Goal: Check status: Check status

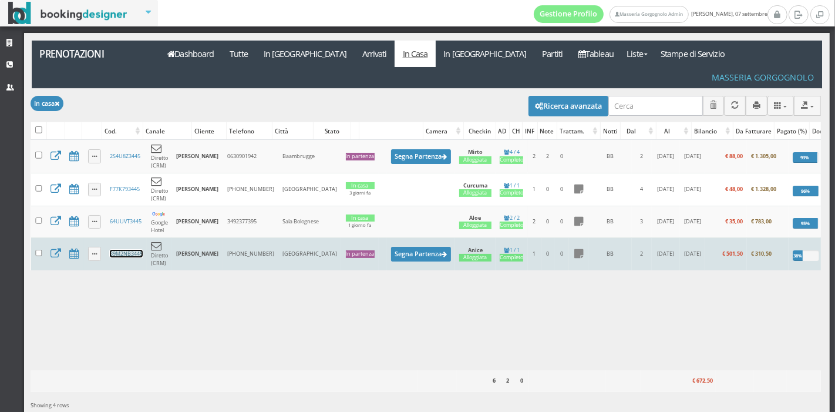
click at [129, 250] on link "39M2NB3445" at bounding box center [126, 254] width 33 height 8
click at [121, 250] on link "39M2NB3445" at bounding box center [126, 254] width 33 height 8
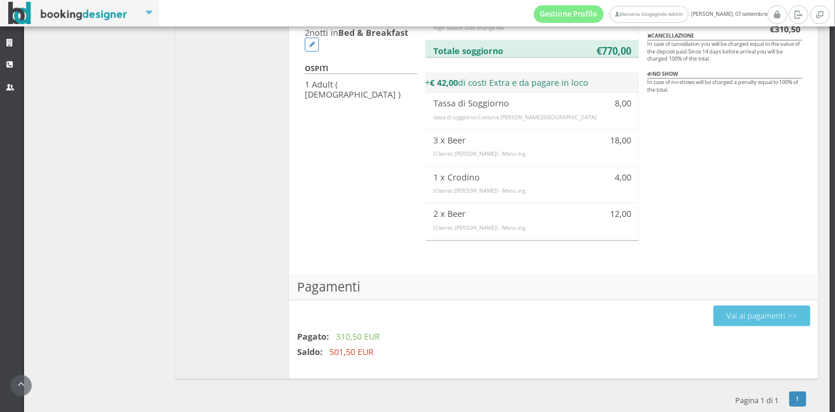
scroll to position [769, 0]
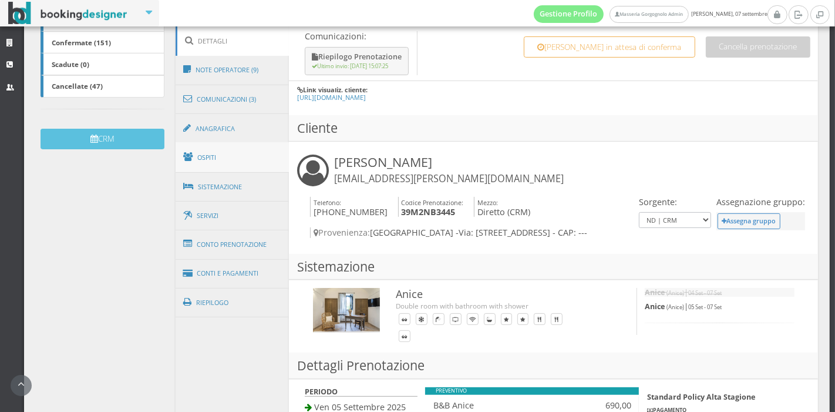
scroll to position [295, 0]
click at [243, 247] on link "Conto Prenotazione" at bounding box center [233, 243] width 114 height 31
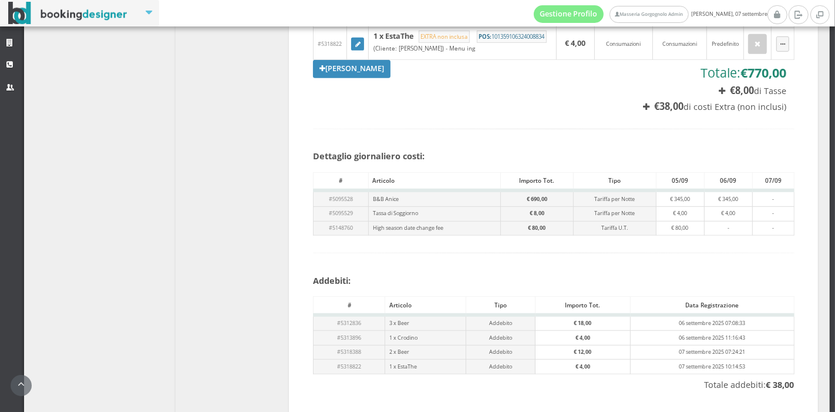
scroll to position [456, 0]
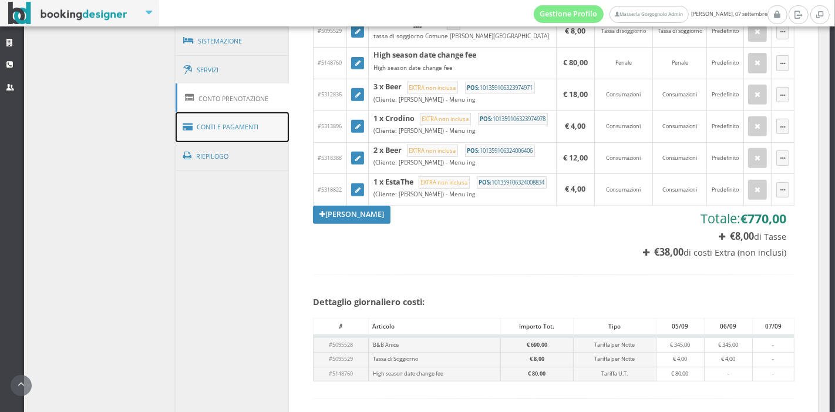
click at [248, 124] on link "Conti e Pagamenti" at bounding box center [233, 127] width 114 height 30
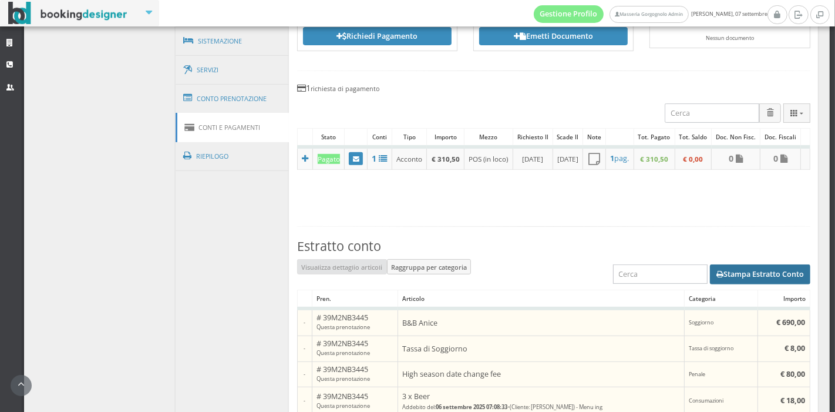
click at [737, 284] on button "Stampa Estratto Conto" at bounding box center [760, 274] width 100 height 20
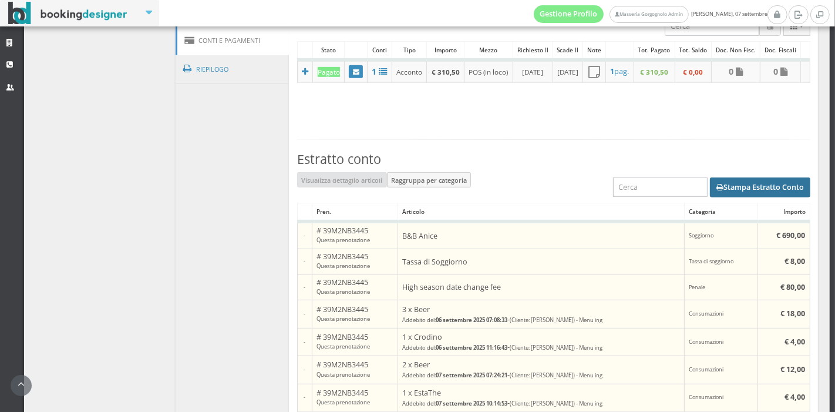
scroll to position [552, 0]
click at [725, 198] on button "Stampa Estratto Conto" at bounding box center [760, 189] width 100 height 20
click at [583, 161] on div "Estratto conto Visualizza dettaglio articoli Raggruppa per categoria Stampa Est…" at bounding box center [553, 314] width 513 height 349
click at [720, 198] on button "Stampa Estratto Conto" at bounding box center [760, 189] width 100 height 20
click at [734, 168] on h3 "Estratto conto" at bounding box center [553, 160] width 513 height 15
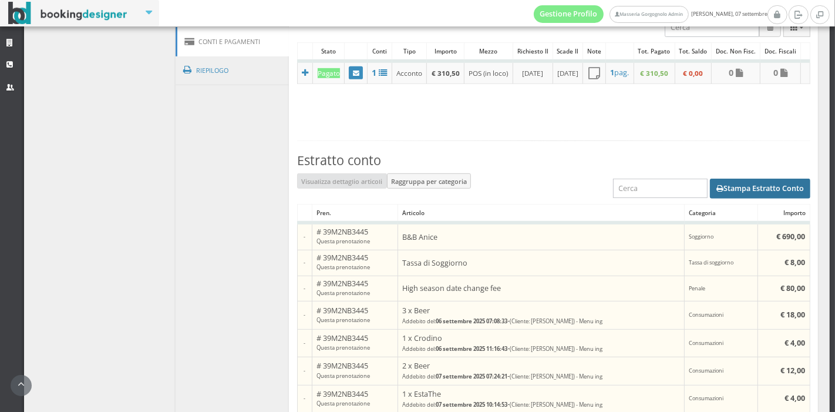
click at [724, 195] on button "Stampa Estratto Conto" at bounding box center [760, 189] width 100 height 20
click at [550, 168] on h3 "Estratto conto" at bounding box center [553, 160] width 513 height 15
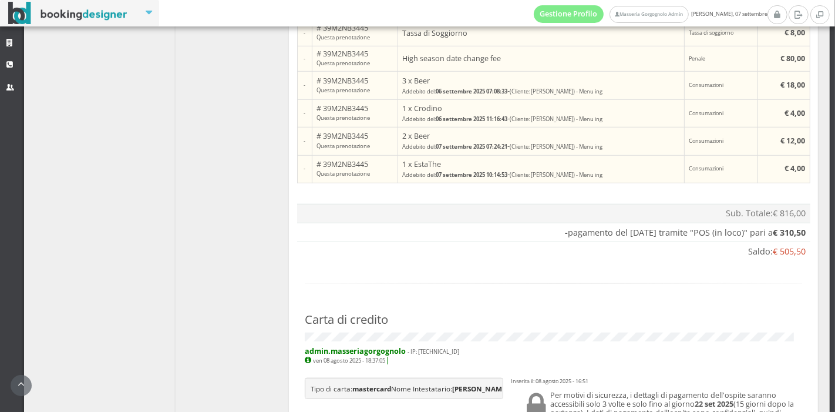
scroll to position [806, 0]
click at [571, 365] on h5 "admin.masseriagorgognolo - IP: 45.87.184.12 ven 08 agosto 2025 - 18:37:05 |" at bounding box center [553, 356] width 497 height 18
click at [595, 328] on h2 "Carta di credito" at bounding box center [553, 318] width 497 height 19
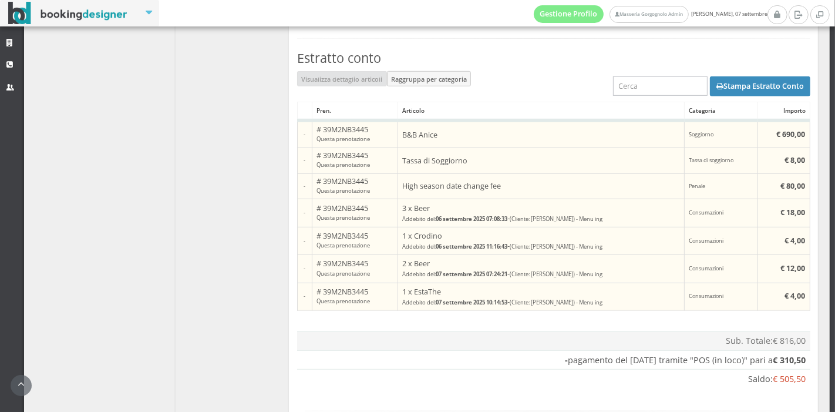
scroll to position [664, 0]
click at [723, 97] on button "Stampa Estratto Conto" at bounding box center [760, 88] width 100 height 20
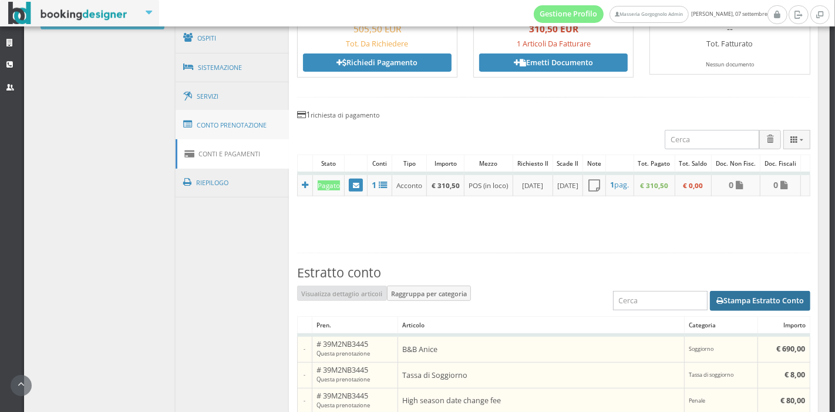
scroll to position [425, 0]
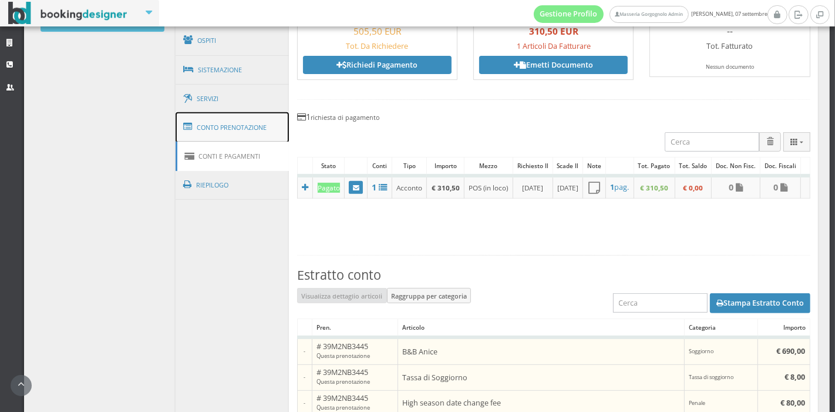
click at [218, 130] on link "Conto Prenotazione" at bounding box center [233, 127] width 114 height 31
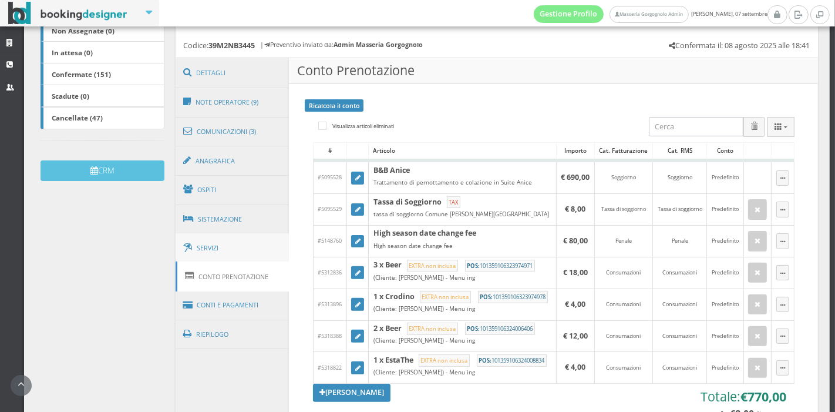
scroll to position [261, 0]
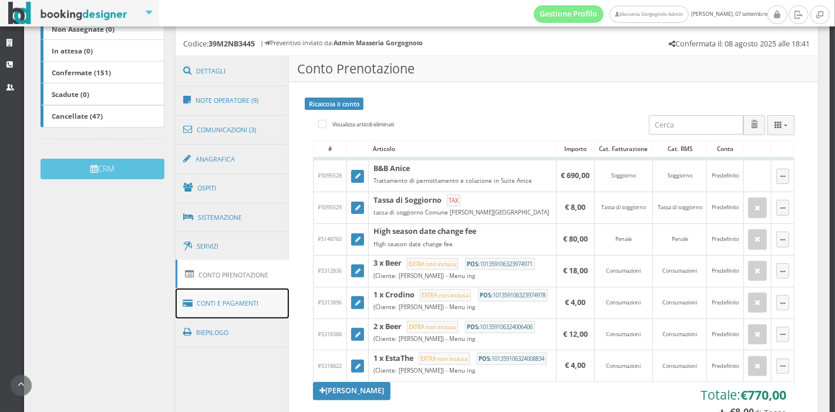
click at [203, 290] on link "Conti e Pagamenti" at bounding box center [233, 303] width 114 height 30
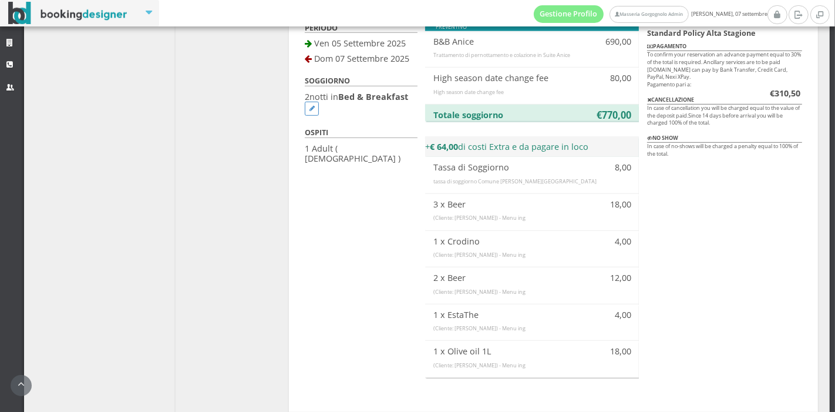
scroll to position [699, 0]
